Goal: Task Accomplishment & Management: Use online tool/utility

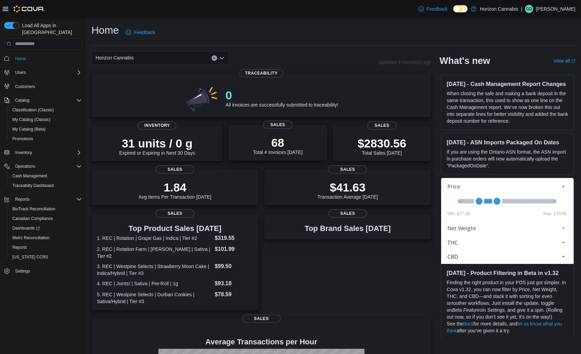
scroll to position [110, 0]
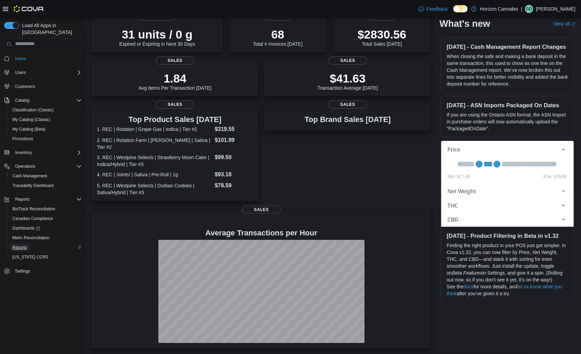
click at [21, 245] on span "Reports" at bounding box center [19, 247] width 14 height 5
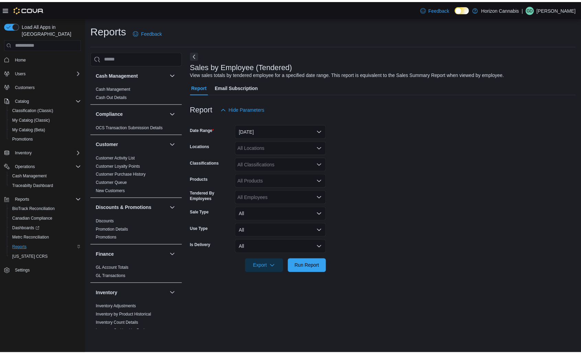
scroll to position [426, 0]
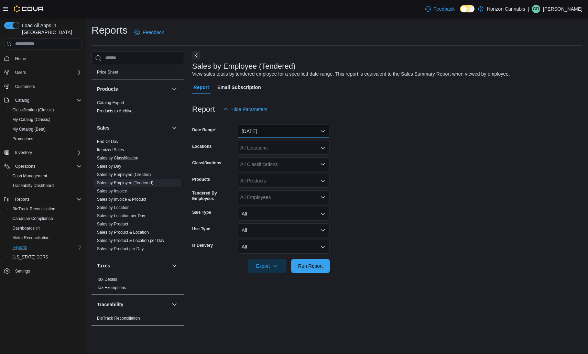
click at [263, 128] on button "[DATE]" at bounding box center [283, 131] width 92 height 14
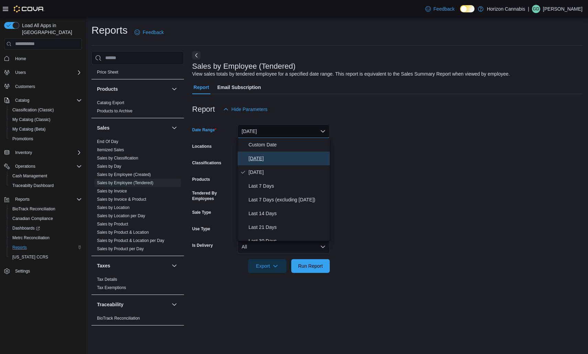
click at [257, 158] on span "[DATE]" at bounding box center [287, 158] width 78 height 8
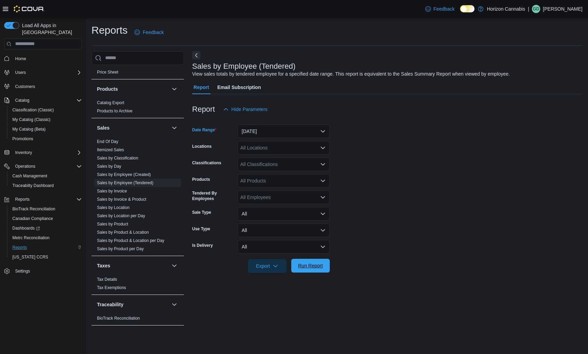
click at [313, 267] on span "Run Report" at bounding box center [310, 265] width 25 height 7
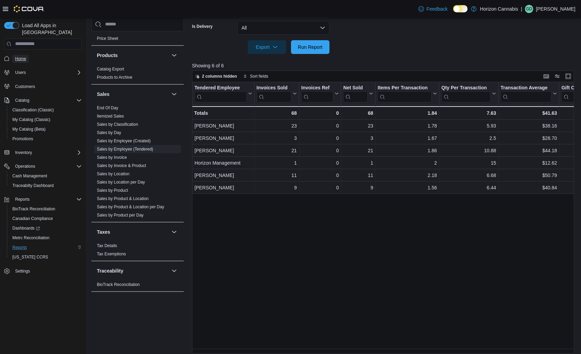
click at [22, 55] on span "Home" at bounding box center [20, 59] width 11 height 8
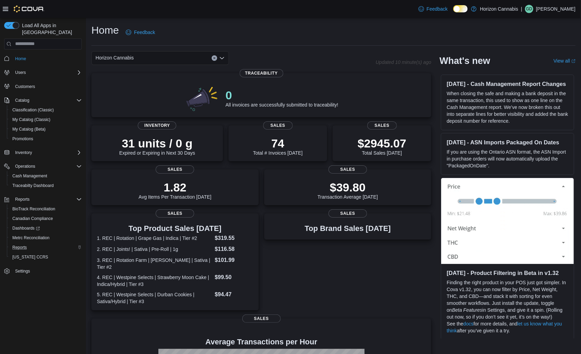
scroll to position [110, 0]
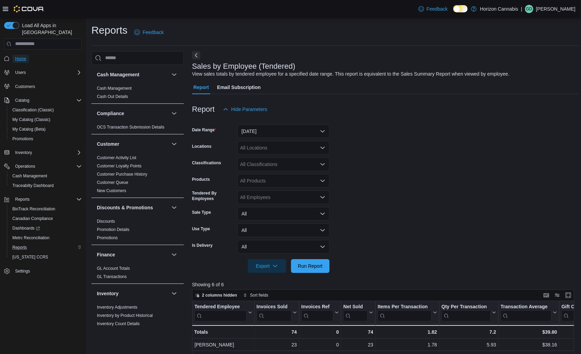
click at [23, 56] on span "Home" at bounding box center [20, 58] width 11 height 5
